Goal: Obtain resource: Obtain resource

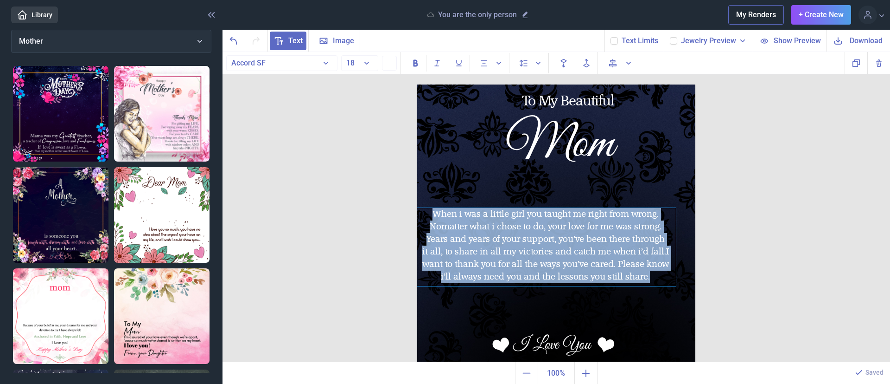
click at [482, 238] on div "Years and years of your support, you’ve been there through" at bounding box center [546, 239] width 261 height 13
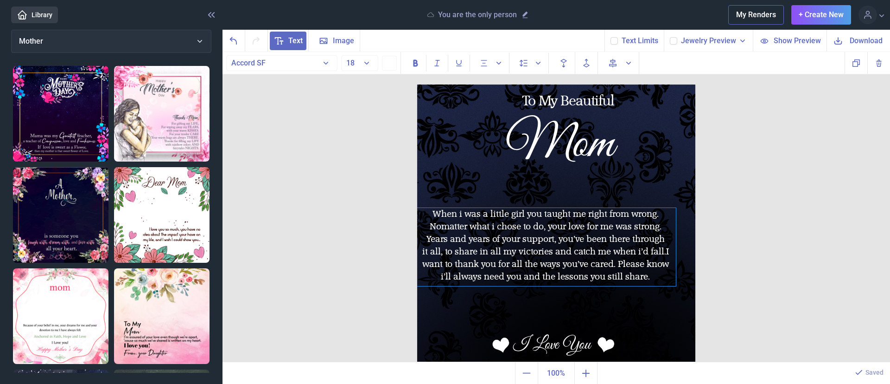
click at [481, 236] on div "Years and years of your support, you’ve been there through" at bounding box center [546, 239] width 261 height 13
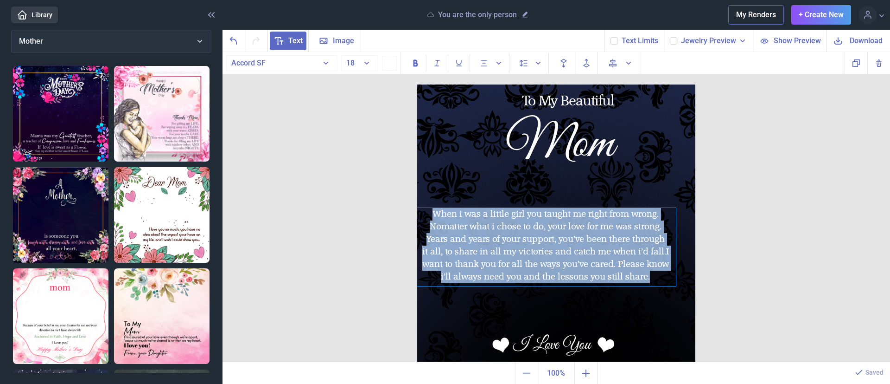
copy div "When i was a little girl you taught me right from wrong. No matter what i chose…"
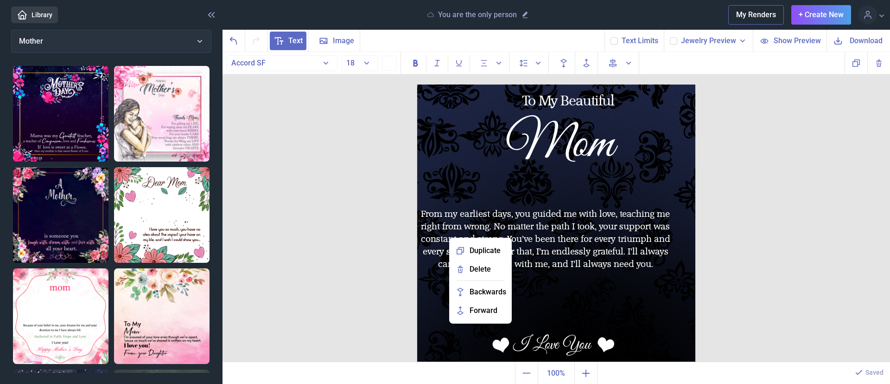
click at [659, 191] on img at bounding box center [556, 223] width 278 height 278
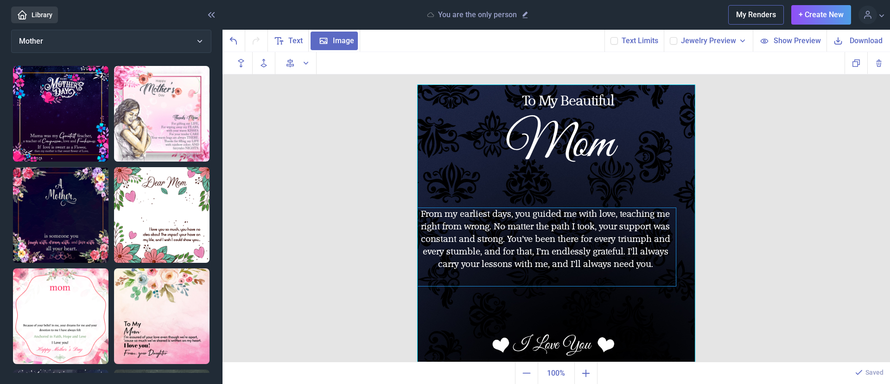
drag, startPoint x: 420, startPoint y: 205, endPoint x: 465, endPoint y: 218, distance: 46.7
click at [465, 218] on div "To My Beautiful Mom From my earliest days, you guided me with love, teaching me…" at bounding box center [556, 223] width 278 height 278
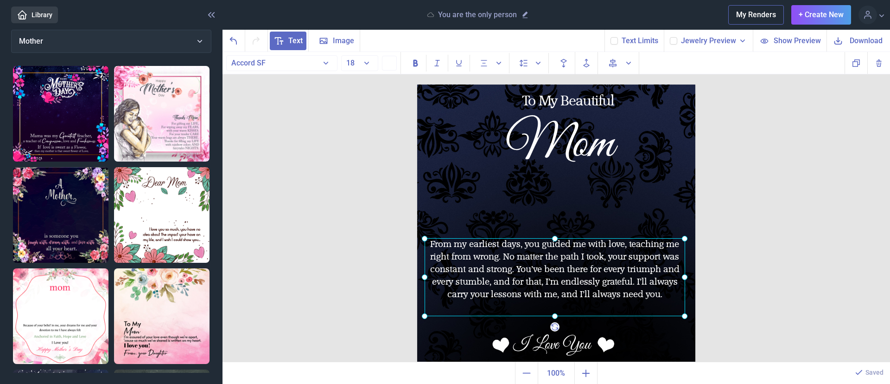
drag, startPoint x: 465, startPoint y: 222, endPoint x: 474, endPoint y: 252, distance: 32.0
click at [417, 84] on div "From my earliest days, you guided me with love, teaching me right from wrong. N…" at bounding box center [417, 84] width 0 height 0
click at [491, 181] on img at bounding box center [556, 223] width 278 height 278
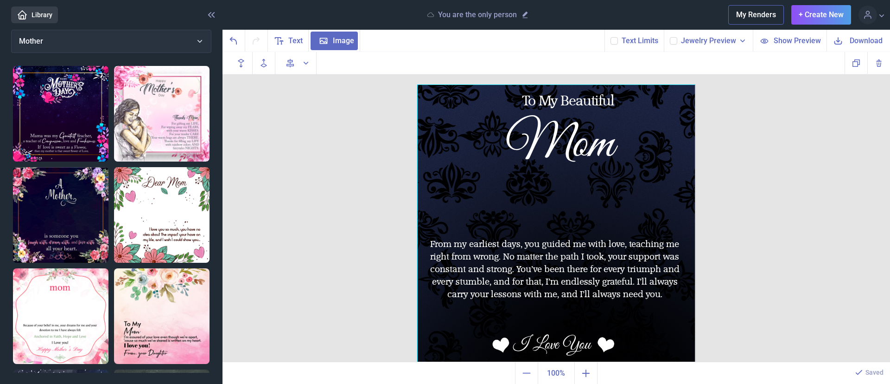
click at [734, 42] on span "Jewelry Preview" at bounding box center [708, 40] width 55 height 11
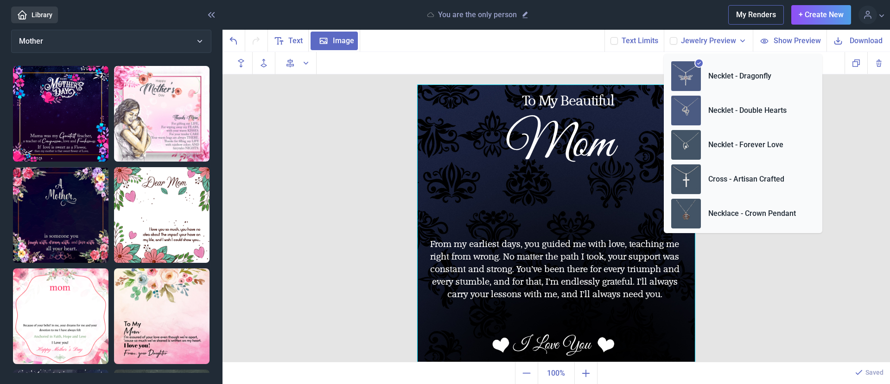
click at [691, 107] on img at bounding box center [687, 111] width 30 height 30
click at [760, 281] on div "To My Beautiful Mom From my earliest days, you guided me with love, teaching me…" at bounding box center [557, 207] width 668 height 310
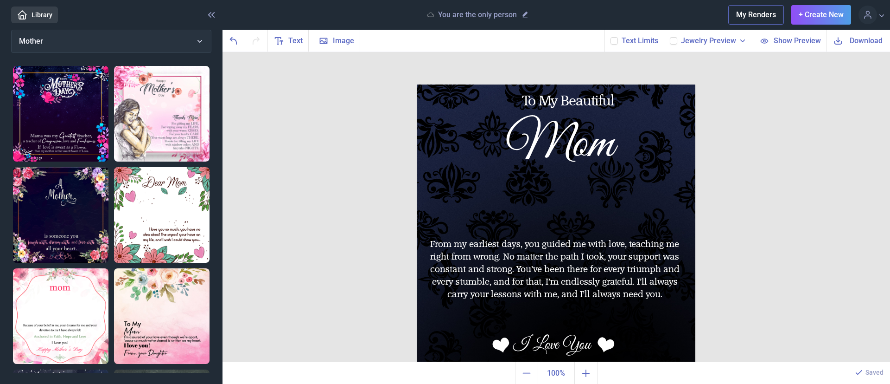
click at [722, 38] on span "Jewelry Preview" at bounding box center [708, 40] width 55 height 11
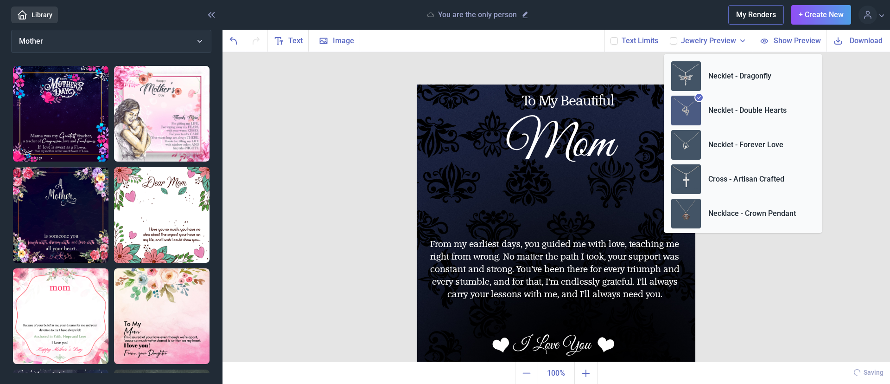
click at [784, 40] on span "Show Preview" at bounding box center [797, 40] width 47 height 11
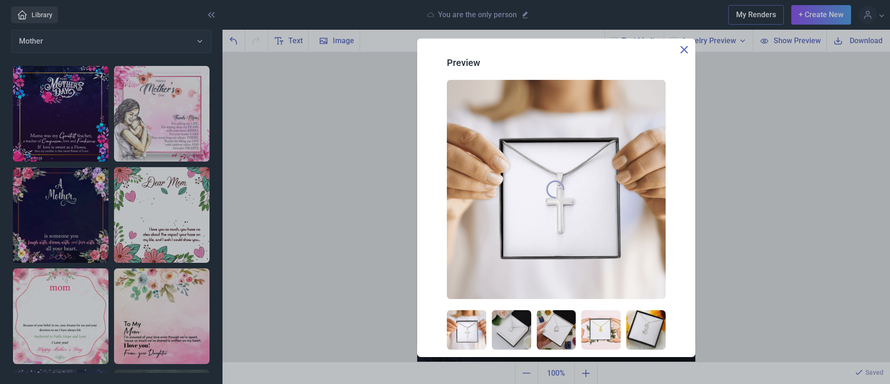
click at [709, 110] on div "Preview" at bounding box center [557, 192] width 668 height 384
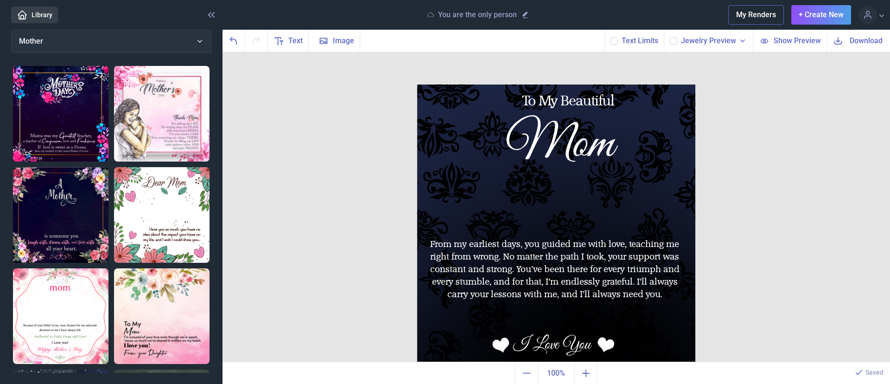
click at [680, 39] on div "Jewelry Preview" at bounding box center [708, 41] width 89 height 22
click at [743, 42] on icon at bounding box center [742, 40] width 9 height 9
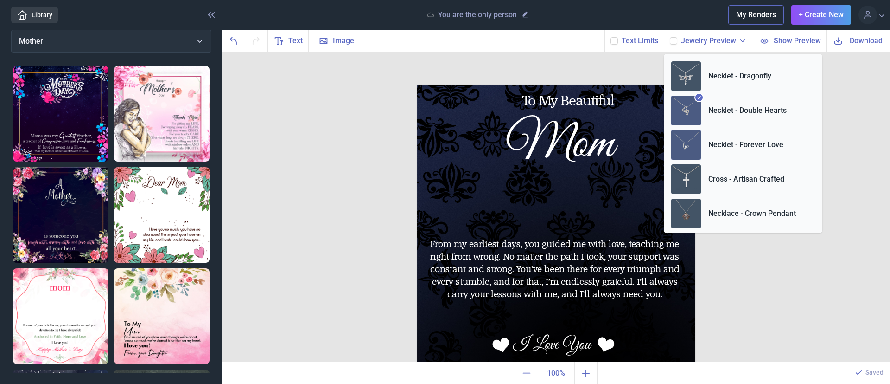
click at [697, 142] on img at bounding box center [687, 145] width 30 height 30
click at [721, 295] on div "To My Beautiful Mom From my earliest days, you guided me with love, teaching me…" at bounding box center [557, 207] width 668 height 310
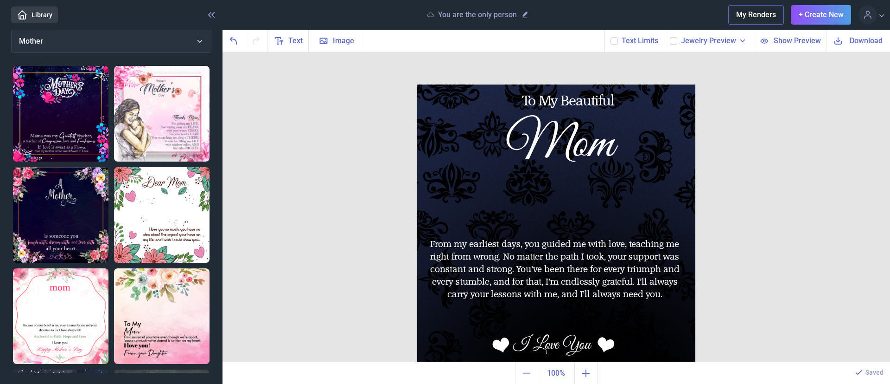
click at [858, 40] on span "Download" at bounding box center [866, 40] width 33 height 11
